Goal: Information Seeking & Learning: Check status

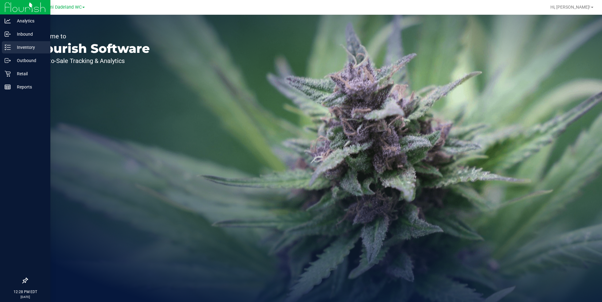
click at [15, 41] on div "Inventory" at bounding box center [26, 47] width 48 height 12
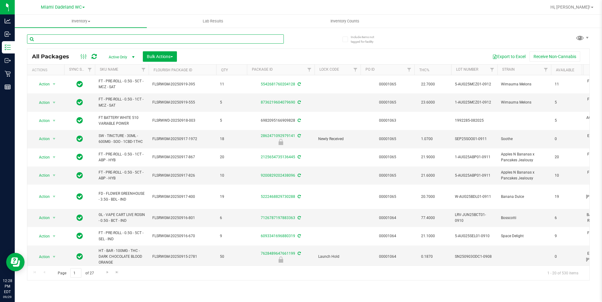
click at [95, 40] on input "text" at bounding box center [155, 38] width 257 height 9
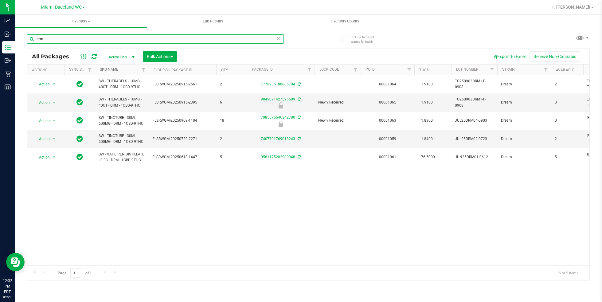
type input "drm"
click at [110, 70] on link "SKU Name" at bounding box center [109, 69] width 18 height 4
click at [75, 38] on input "drm" at bounding box center [155, 38] width 257 height 9
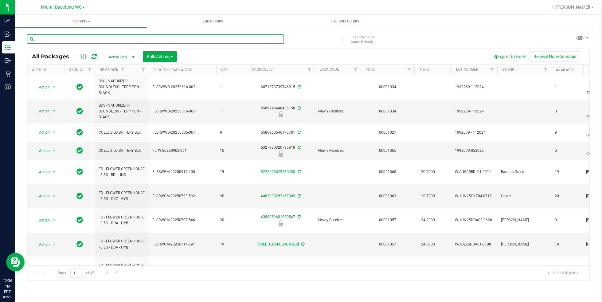
type input "p"
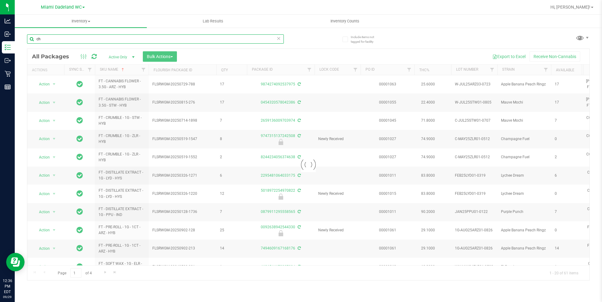
type input "c"
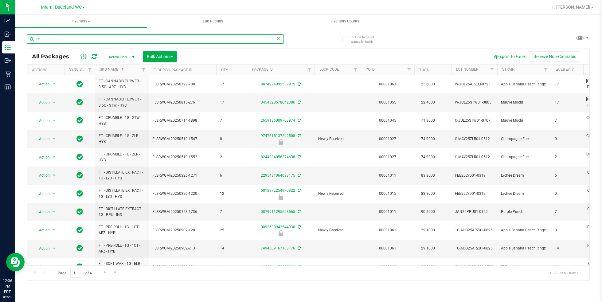
type input "c"
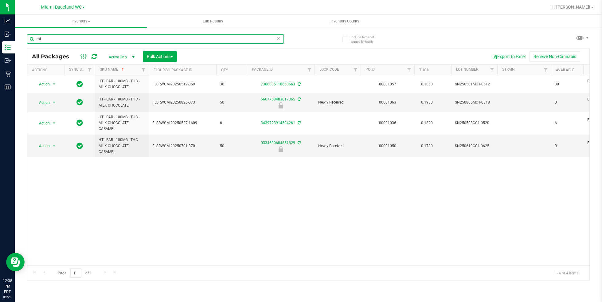
type input "m"
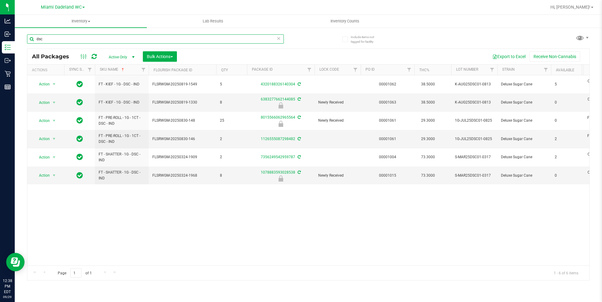
type input "dsc"
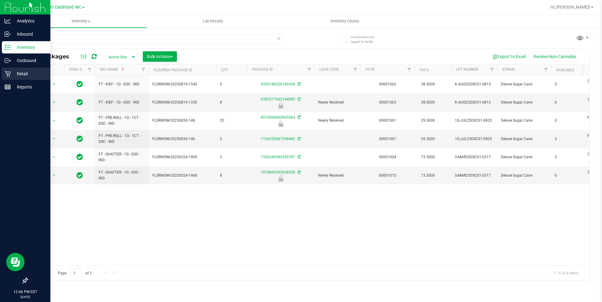
click at [30, 73] on p "Retail" at bounding box center [29, 73] width 37 height 7
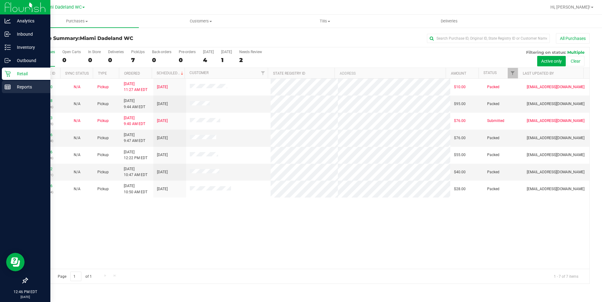
click at [10, 86] on rect at bounding box center [8, 87] width 6 height 4
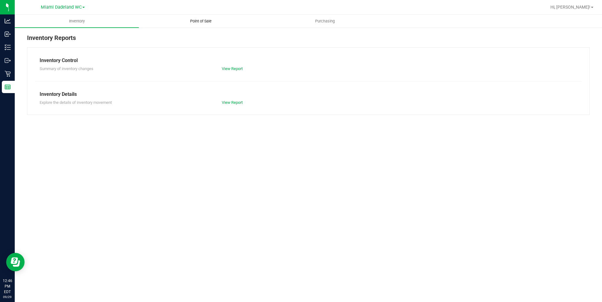
click at [207, 21] on span "Point of Sale" at bounding box center [201, 21] width 38 height 6
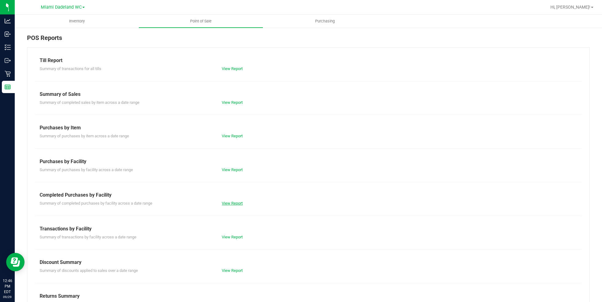
click at [234, 202] on link "View Report" at bounding box center [232, 203] width 21 height 5
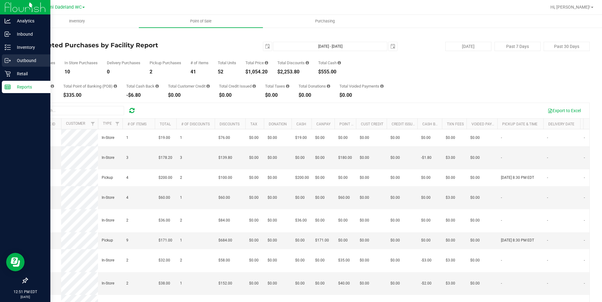
click at [16, 67] on link "Outbound" at bounding box center [25, 60] width 50 height 13
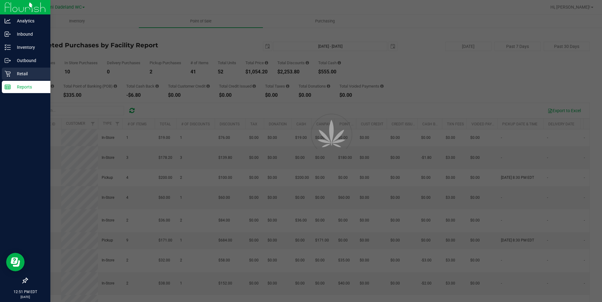
click at [31, 76] on p "Retail" at bounding box center [29, 73] width 37 height 7
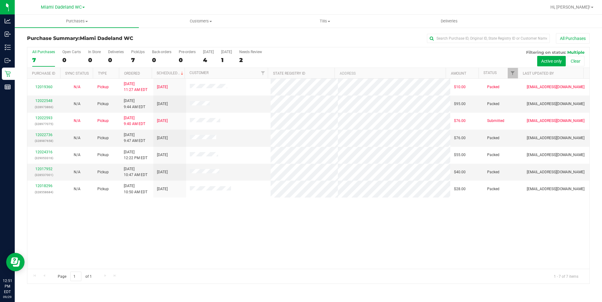
click at [346, 49] on div "All Purchases 7 Open Carts 0 In Store 0 Deliveries 0 PickUps 7 Back-orders 0 Pr…" at bounding box center [308, 49] width 562 height 5
